Goal: Register for event/course

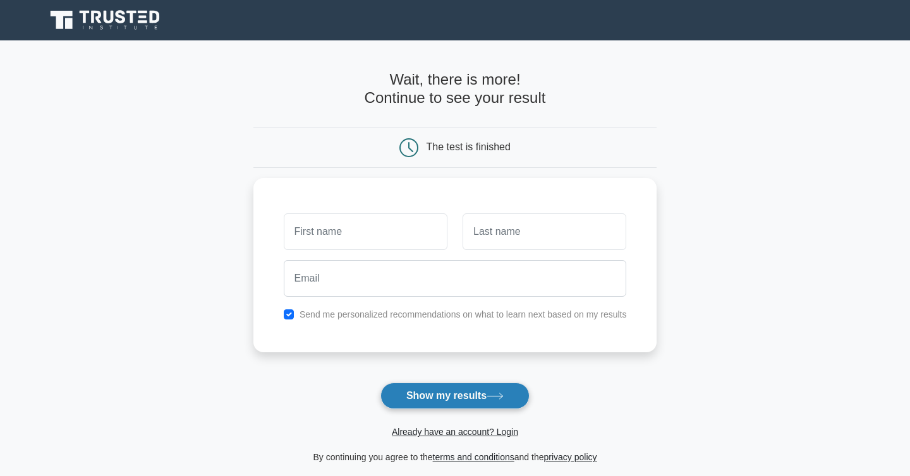
click at [484, 396] on button "Show my results" at bounding box center [454, 396] width 149 height 27
